Goal: Transaction & Acquisition: Purchase product/service

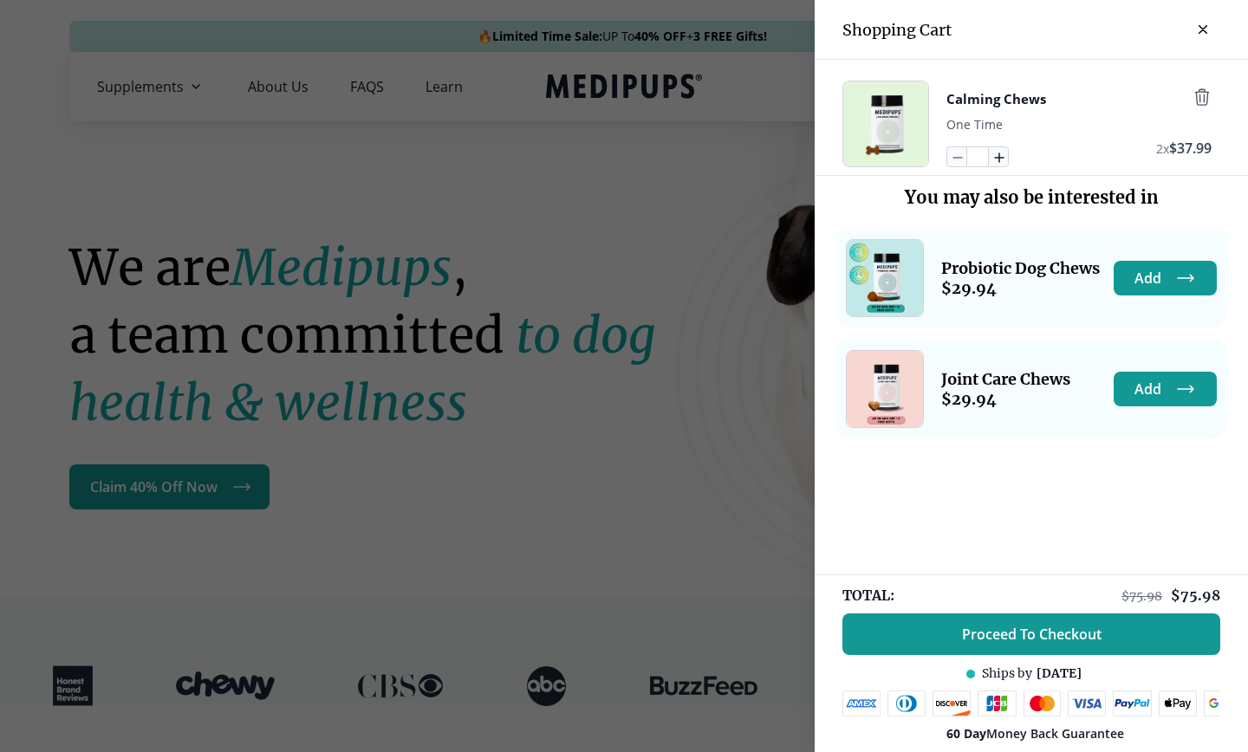
click at [1000, 158] on icon "button" at bounding box center [999, 157] width 9 height 9
type input "*"
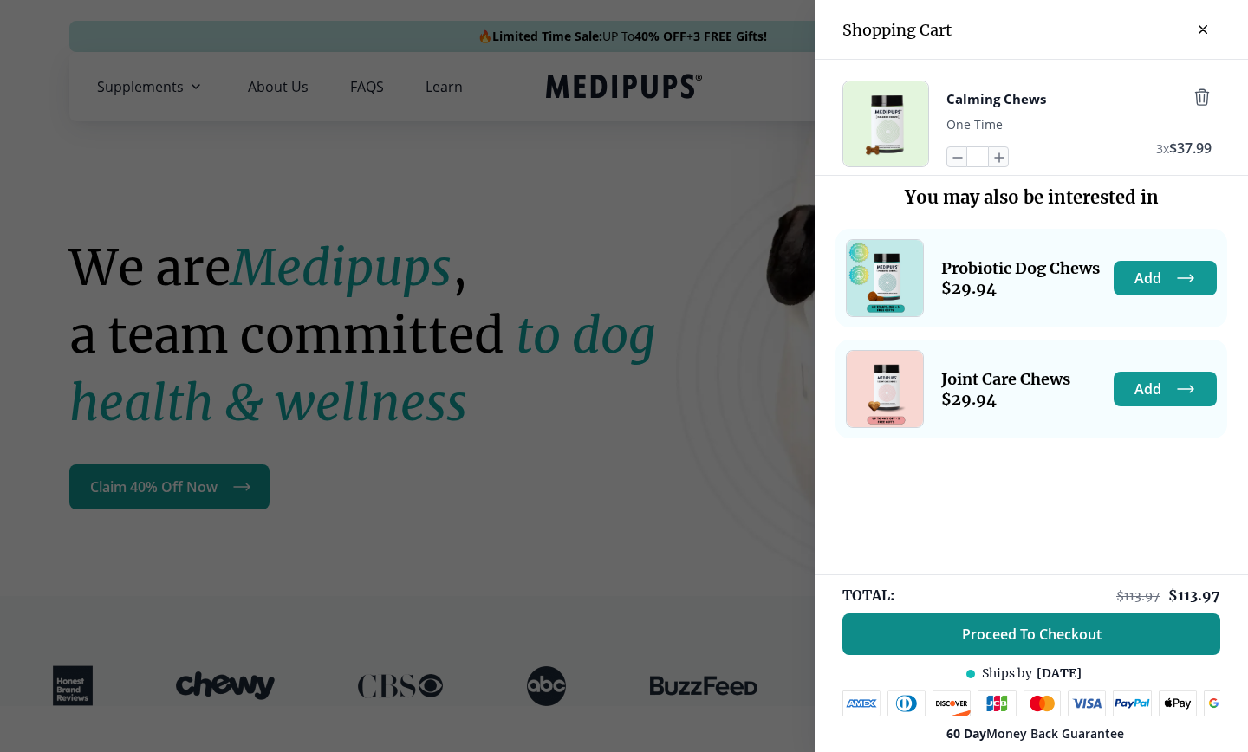
click at [970, 627] on span "Proceed To Checkout" at bounding box center [1032, 634] width 140 height 17
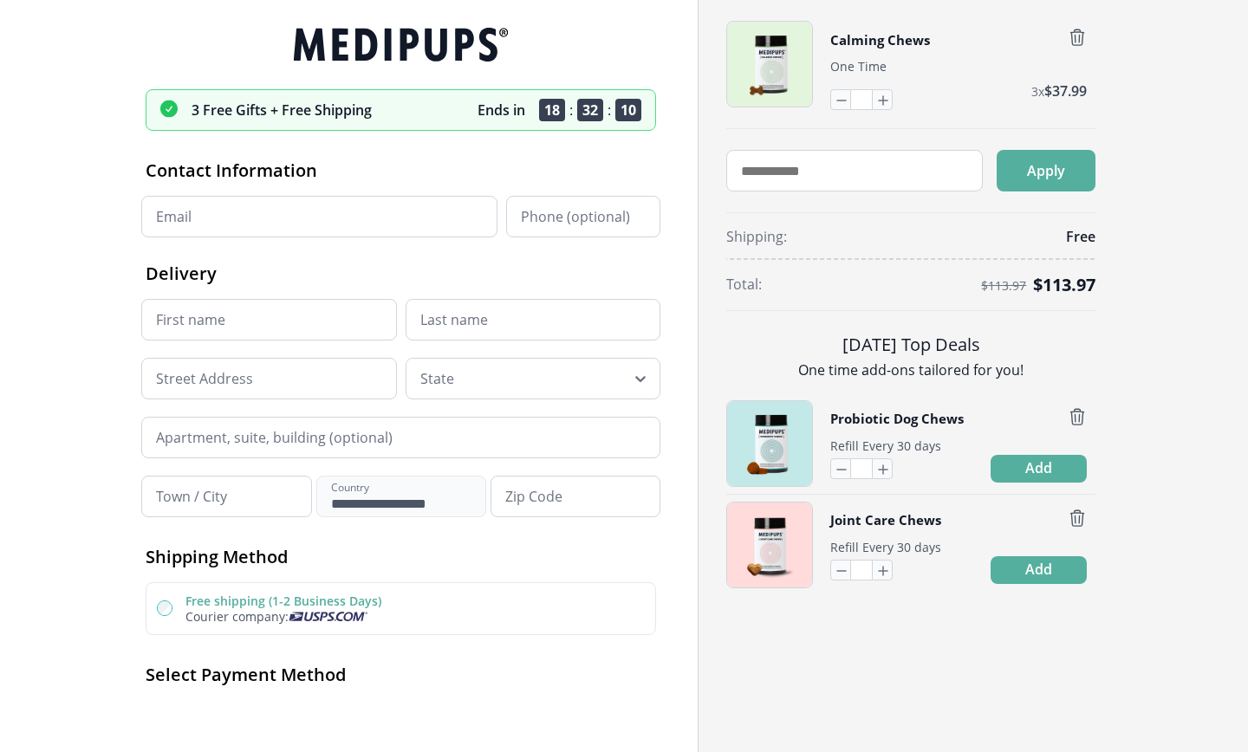
click at [867, 40] on button "Calming Chews" at bounding box center [880, 39] width 100 height 23
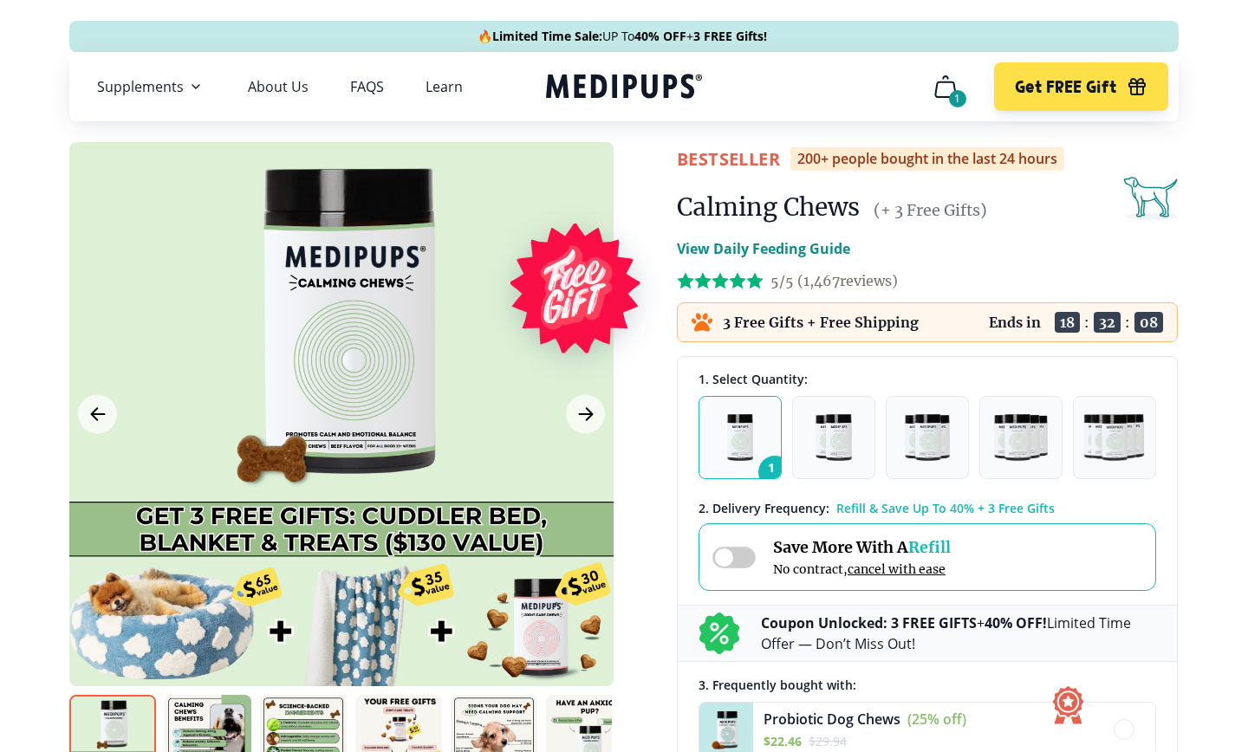
drag, startPoint x: 906, startPoint y: 282, endPoint x: 698, endPoint y: 284, distance: 208.8
click at [698, 284] on div "5/5 ( 1,467 reviews)" at bounding box center [927, 280] width 501 height 43
click at [698, 284] on icon at bounding box center [702, 280] width 17 height 17
